Goal: Task Accomplishment & Management: Use online tool/utility

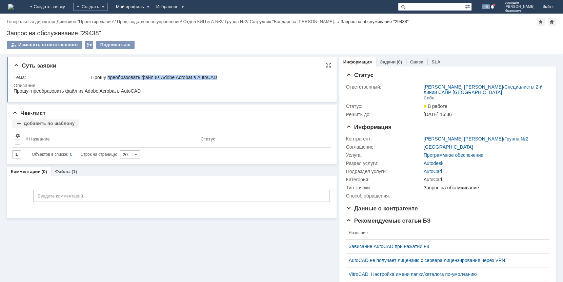
drag, startPoint x: 107, startPoint y: 77, endPoint x: 216, endPoint y: 76, distance: 108.8
click at [216, 76] on div "Прошу преобразовать файл из Adobe Acrobat в AutoCAD" at bounding box center [208, 77] width 235 height 5
copy div "преобразовать файл из Adobe Acrobat в AutoCAD"
click at [115, 235] on div "Суть заявки Тема: Прошу преобразовать файл из Adobe Acrobat в AutoCAD Описание:…" at bounding box center [172, 193] width 330 height 279
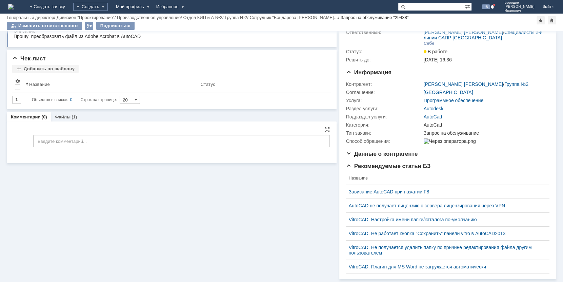
scroll to position [37, 0]
click at [66, 114] on link "Файлы" at bounding box center [63, 116] width 16 height 5
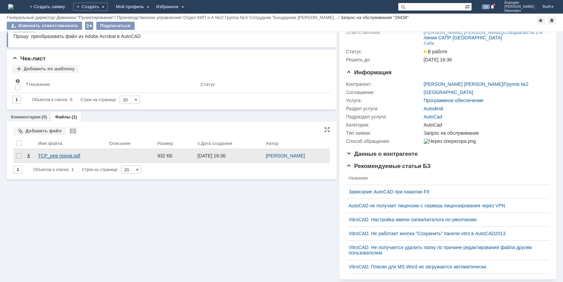
click at [57, 153] on div "TCP_рев предв.pdf" at bounding box center [71, 155] width 66 height 5
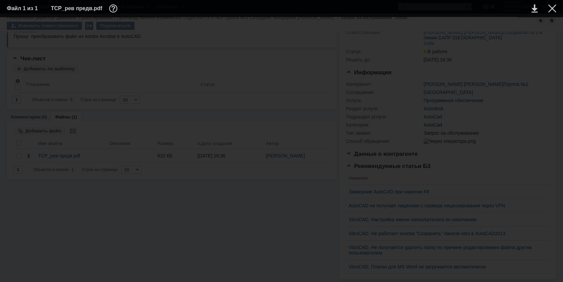
scroll to position [12305, 0]
click at [534, 7] on link at bounding box center [535, 8] width 6 height 8
click at [553, 4] on div at bounding box center [552, 8] width 8 height 8
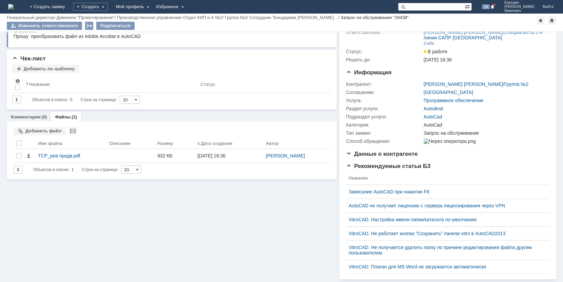
scroll to position [0, 0]
